Goal: Communication & Community: Answer question/provide support

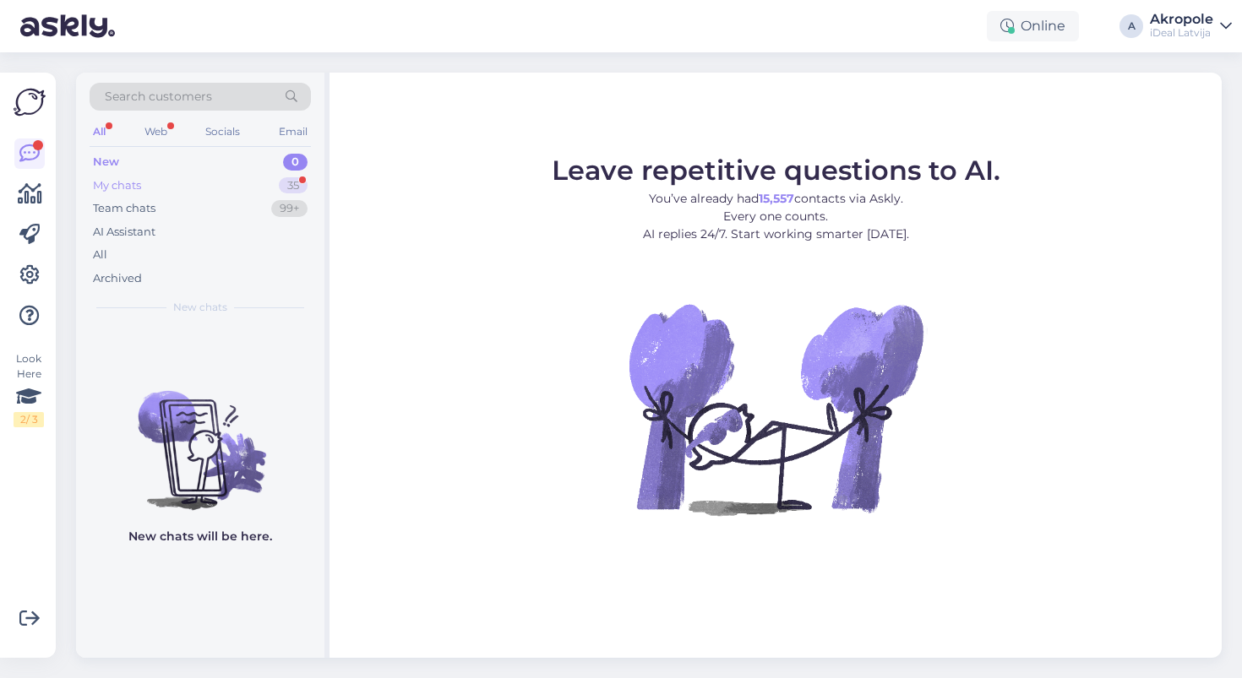
click at [253, 182] on div "My chats 35" at bounding box center [200, 186] width 221 height 24
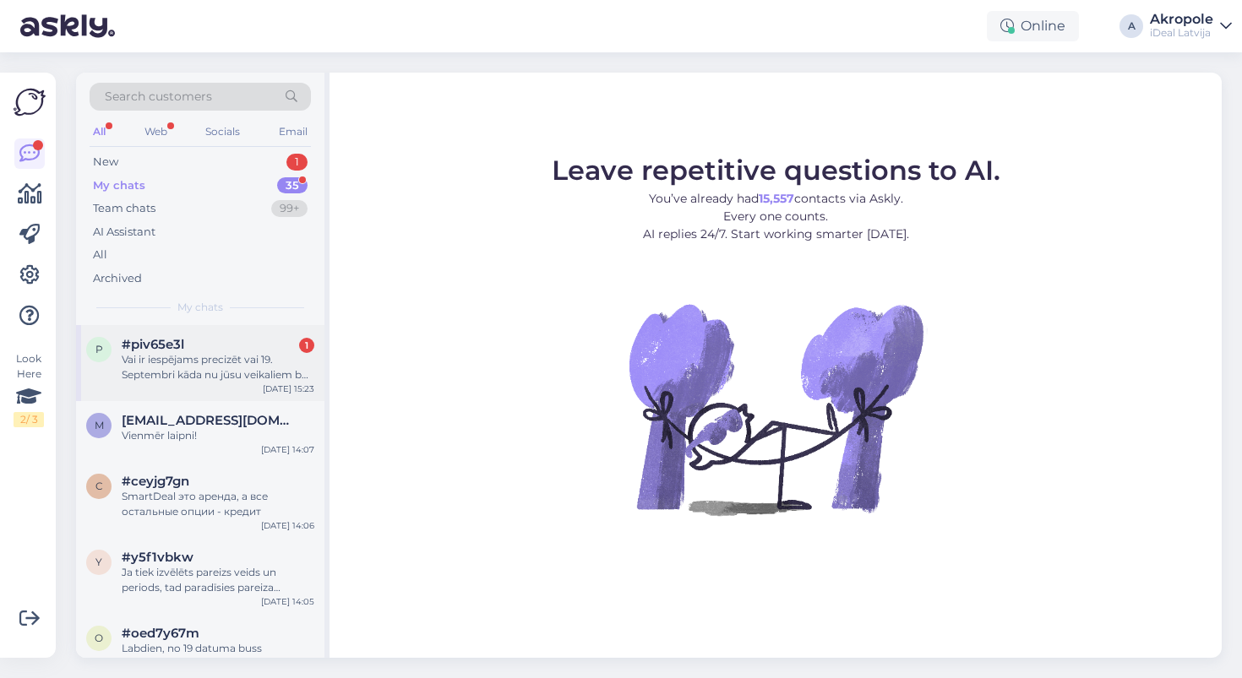
click at [213, 361] on div "Vai ir iespējams precizēt vai 19. Septembri kāda nu jūsu veikaliem būs pieejams…" at bounding box center [218, 367] width 193 height 30
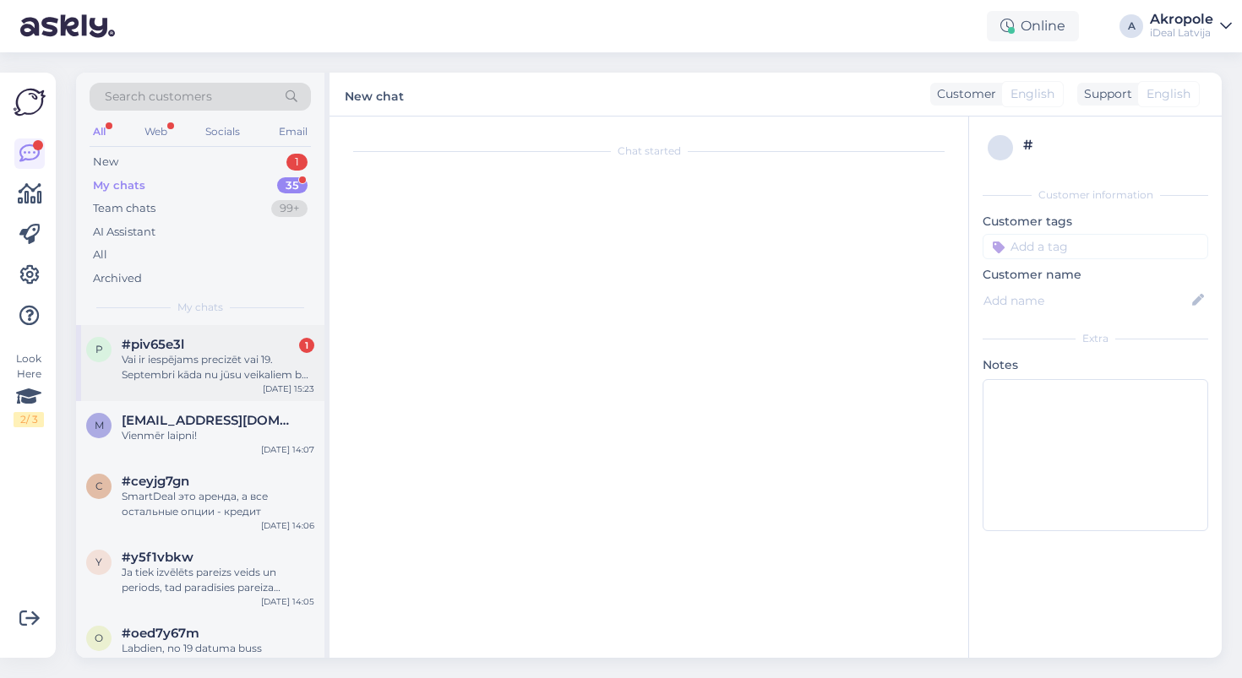
click at [301, 365] on div "Vai ir iespējams precizēt vai 19. Septembri kāda nu jūsu veikaliem būs pieejams…" at bounding box center [218, 367] width 193 height 30
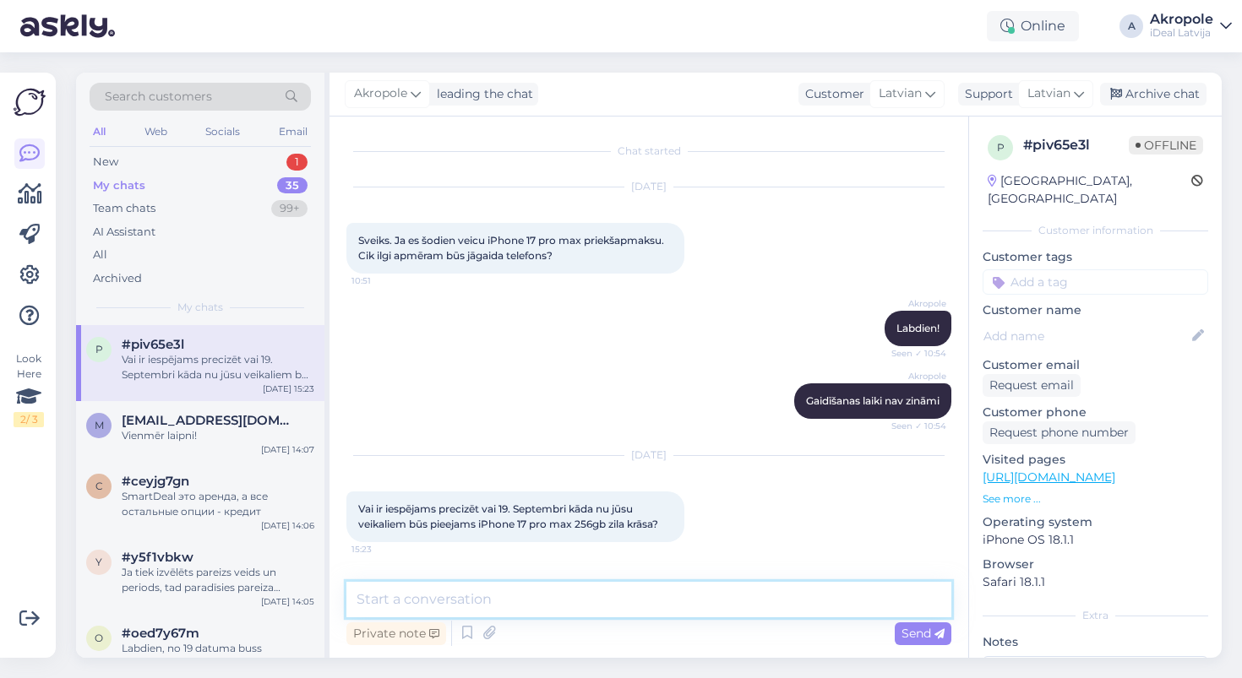
click at [472, 610] on textarea at bounding box center [648, 599] width 605 height 35
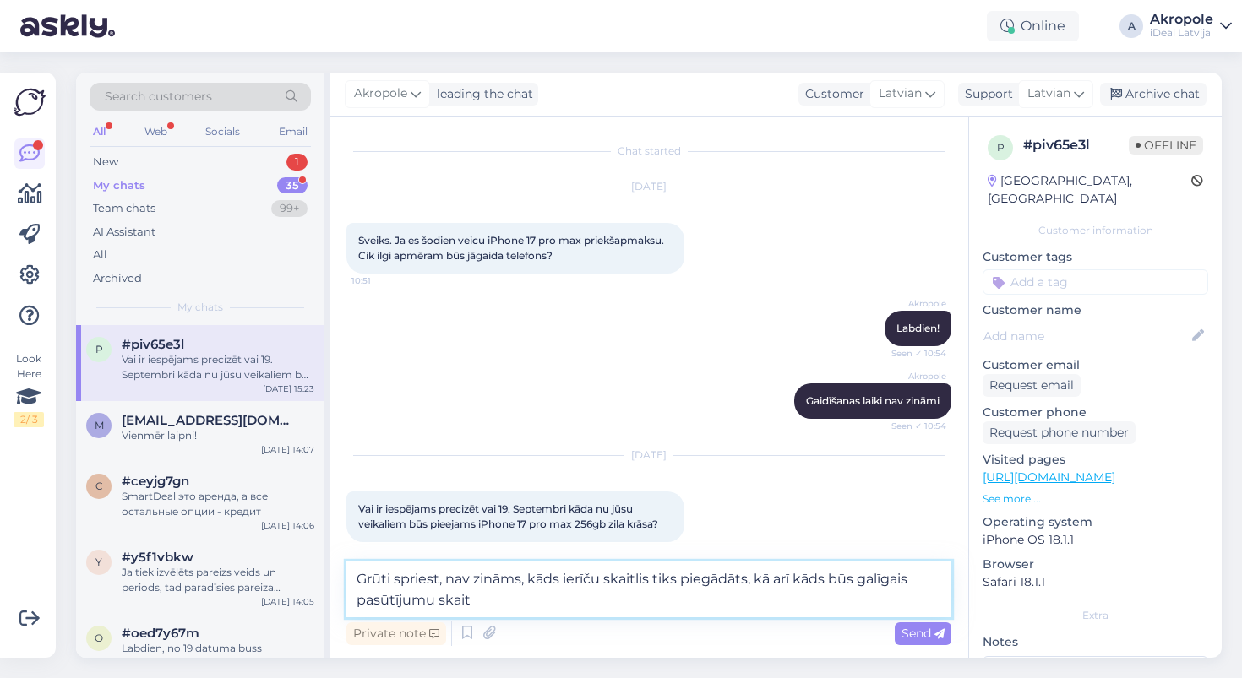
type textarea "Grūti spriest, nav zināms, kāds ierīču skaitlis tiks piegādāts, kā arī kāds būs…"
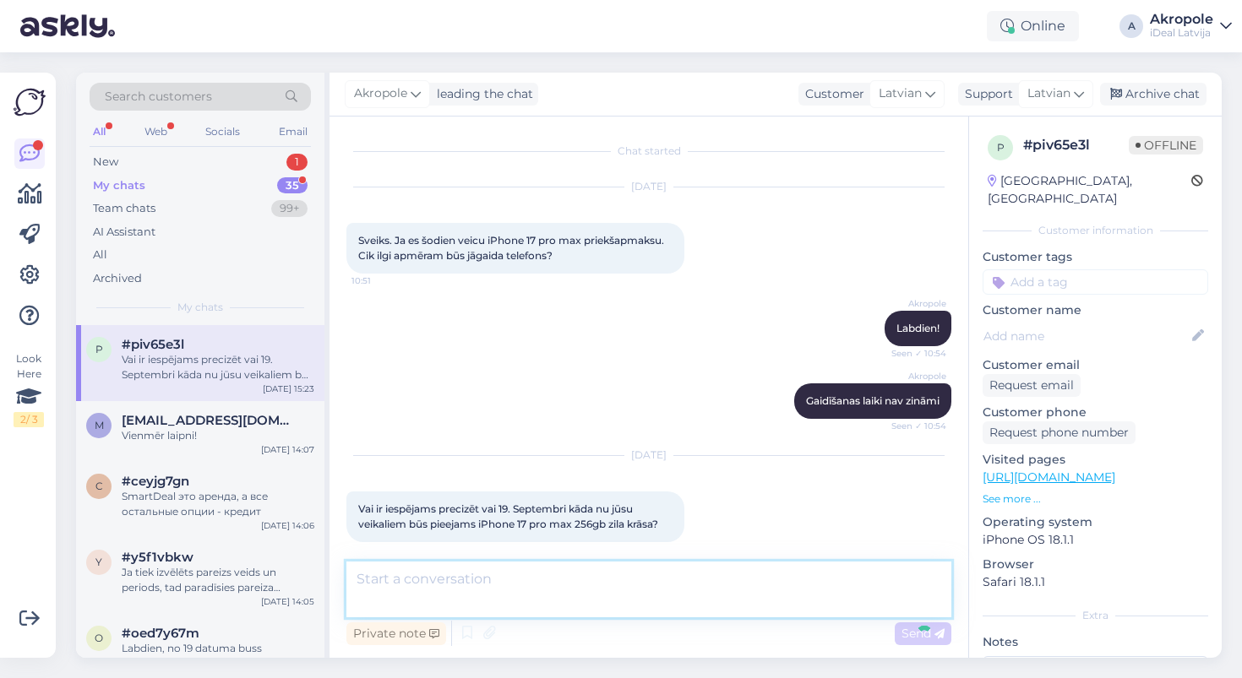
scroll to position [82, 0]
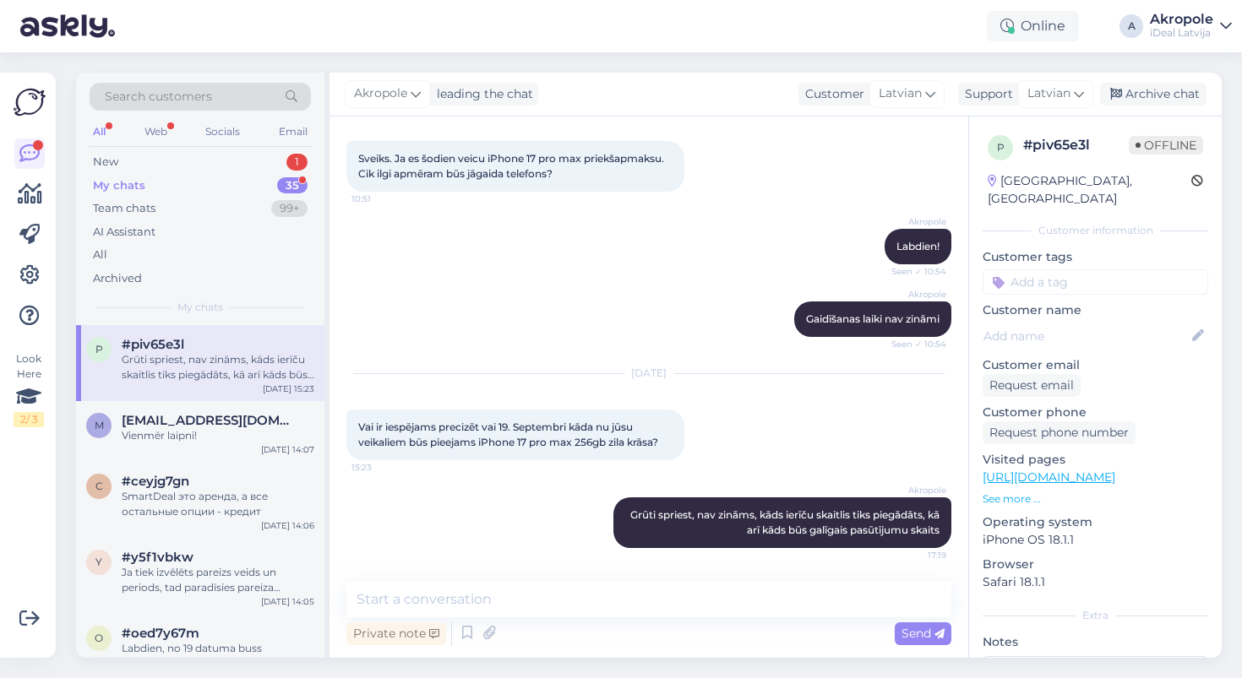
click at [248, 182] on div "My chats 35" at bounding box center [200, 186] width 221 height 24
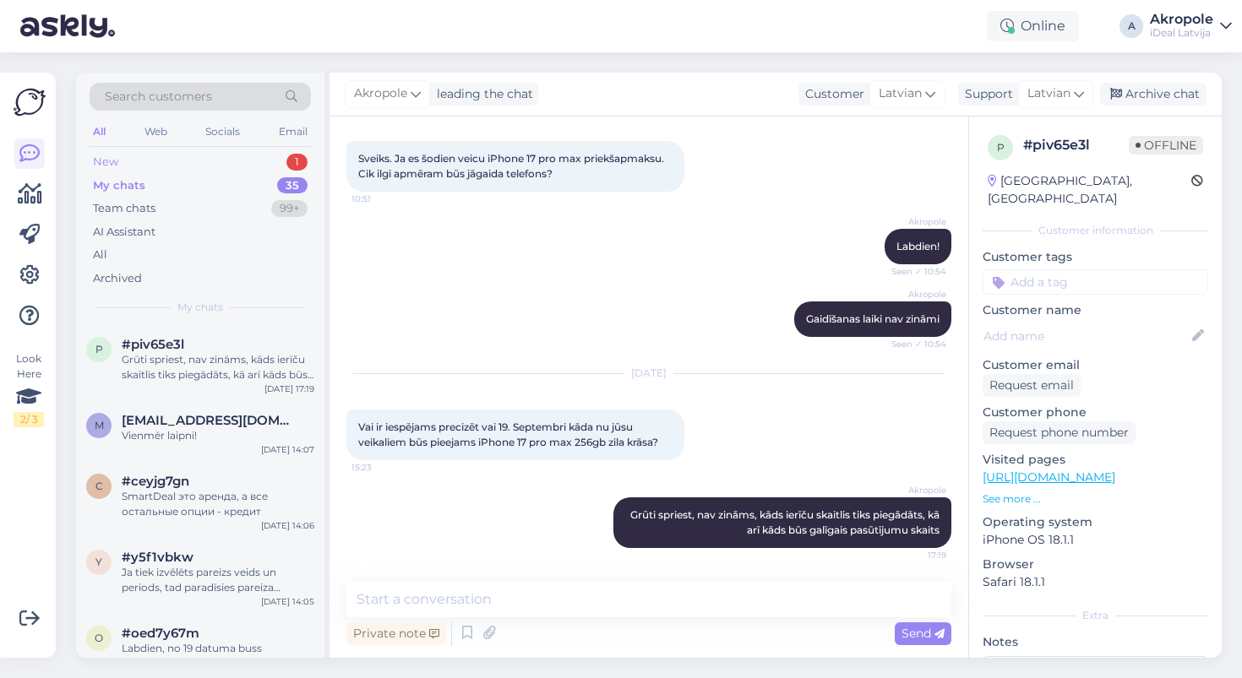
click at [249, 160] on div "New 1" at bounding box center [200, 162] width 221 height 24
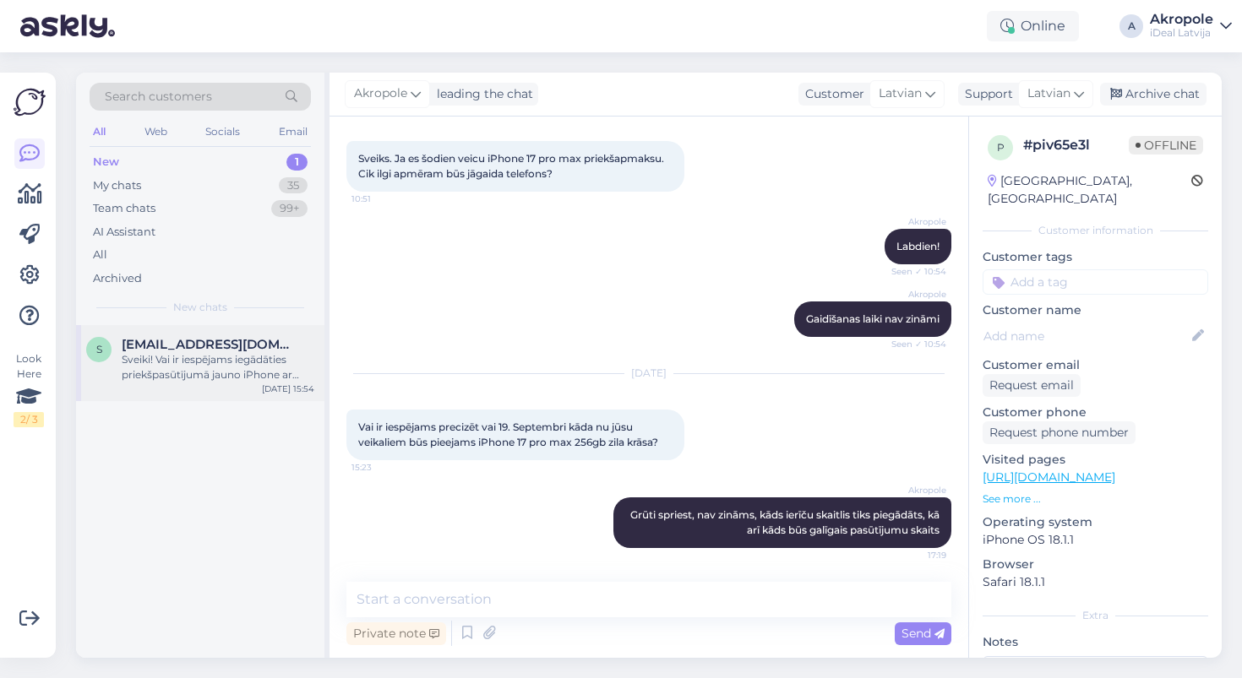
click at [236, 391] on div "s [EMAIL_ADDRESS][DOMAIN_NAME] Sveiki! Vai ir iespējams iegādāties priekšpasūtī…" at bounding box center [200, 363] width 248 height 76
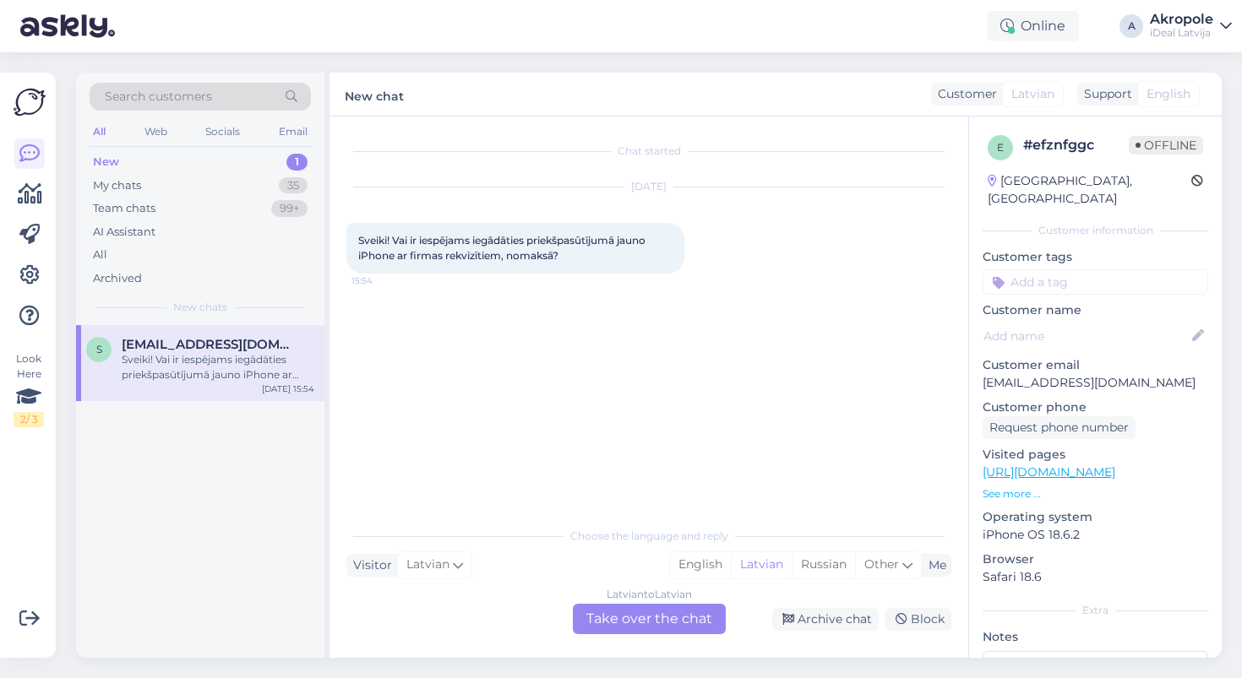
click at [634, 621] on div "Latvian to Latvian Take over the chat" at bounding box center [649, 619] width 153 height 30
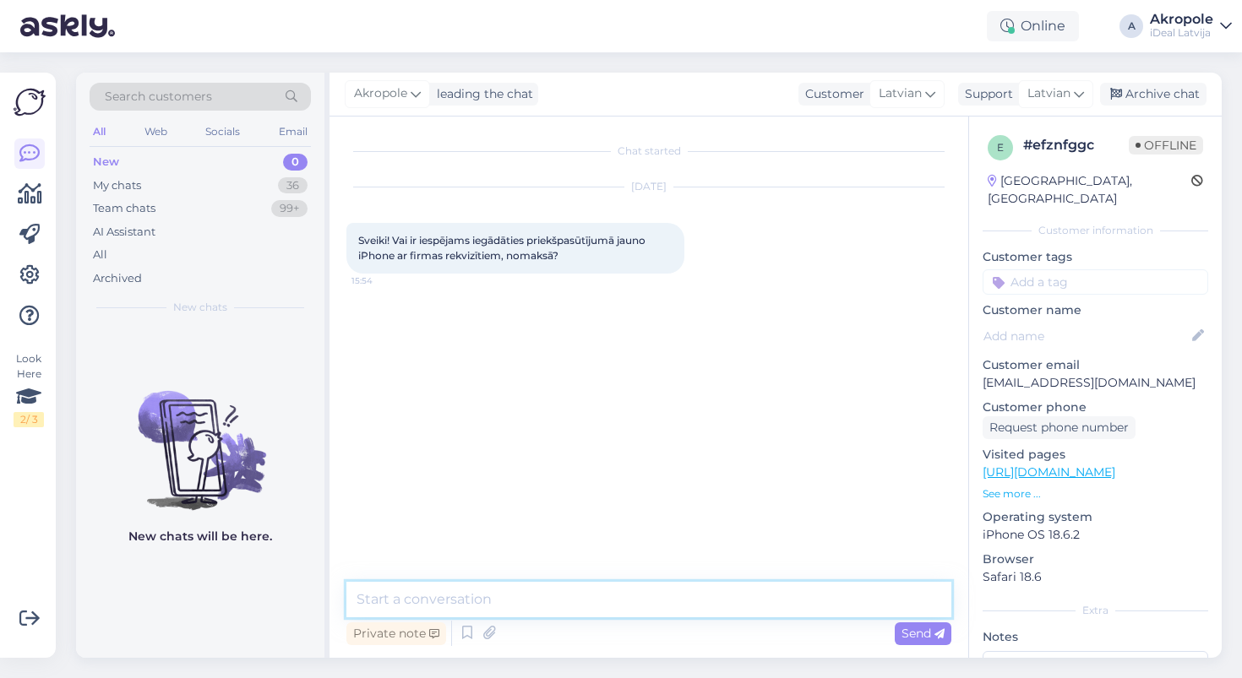
click at [580, 593] on textarea at bounding box center [648, 599] width 605 height 35
type textarea "Labdien!"
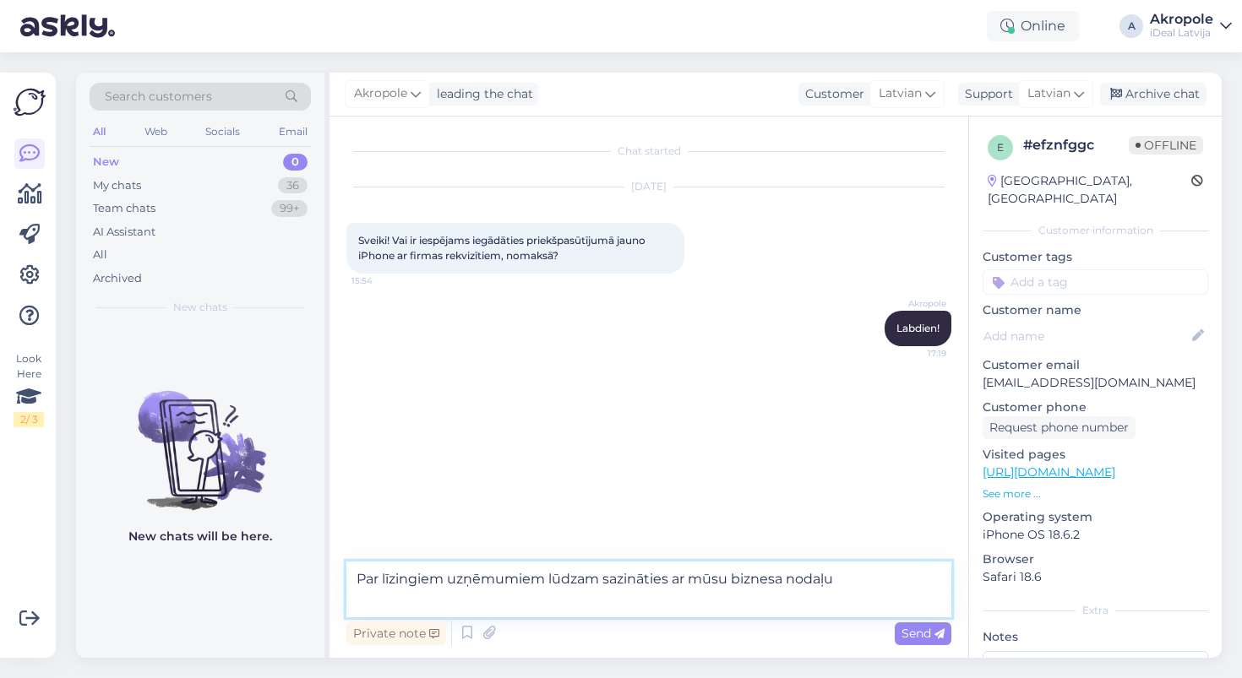
paste textarea "[URL][DOMAIN_NAME]"
type textarea "Par līzingiem uzņēmumiem lūdzam sazināties ar mūsu biznesa nodaļu [URL][DOMAIN_…"
